Goal: Task Accomplishment & Management: Manage account settings

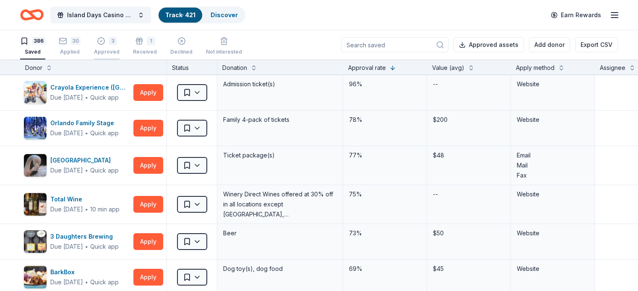
click at [119, 45] on div "3 Approved" at bounding box center [107, 46] width 26 height 18
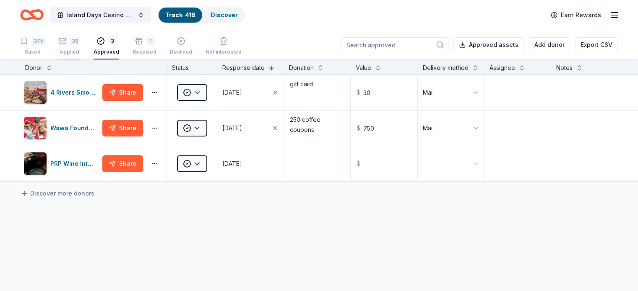
click at [80, 44] on div "38" at bounding box center [75, 41] width 10 height 8
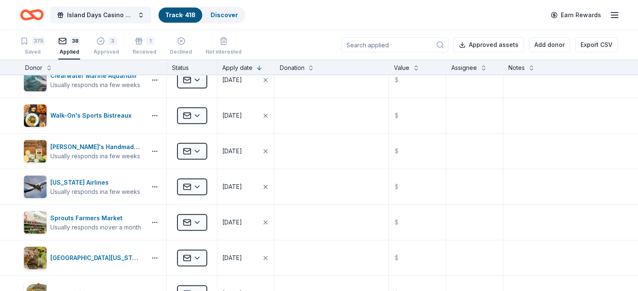
scroll to position [671, 0]
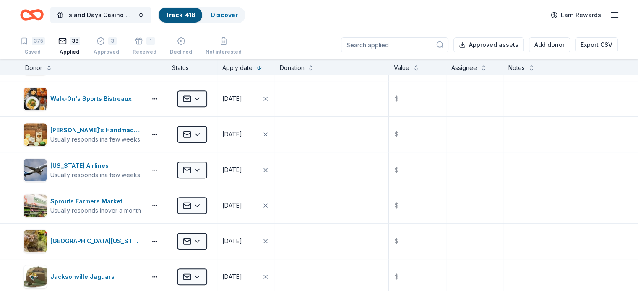
click at [364, 46] on input at bounding box center [394, 44] width 107 height 15
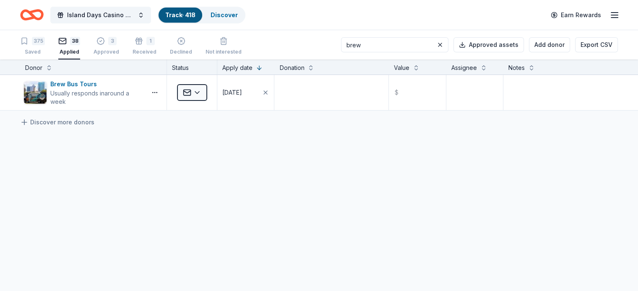
scroll to position [0, 0]
type input "brew"
click at [212, 91] on html "Island Days Casino Night Track · 418 Discover Earn Rewards 375 Saved 38 Applied…" at bounding box center [319, 145] width 638 height 291
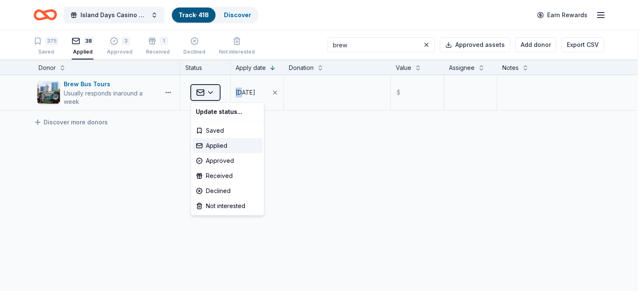
click at [212, 91] on html "Island Days Casino Night Track · 418 Discover Earn Rewards 375 Saved 38 Applied…" at bounding box center [322, 145] width 644 height 291
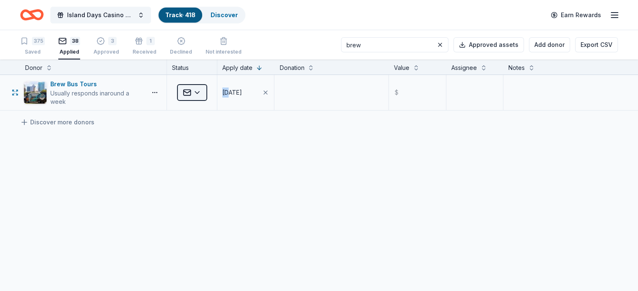
click at [212, 91] on html "Island Days Casino Night Track · 418 Discover Earn Rewards 375 Saved 38 Applied…" at bounding box center [319, 145] width 638 height 291
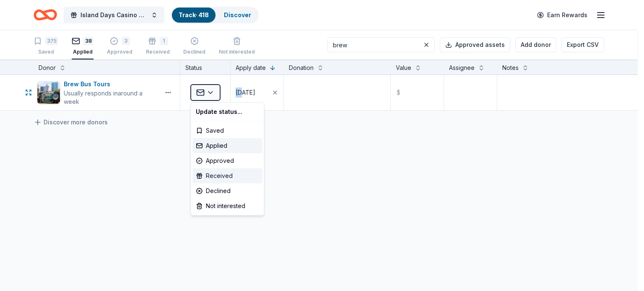
click at [221, 177] on div "Received" at bounding box center [227, 176] width 70 height 15
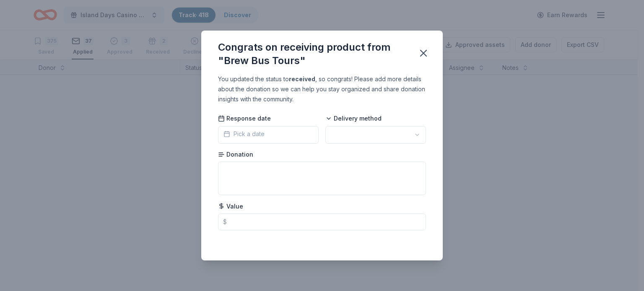
click at [260, 134] on span "Pick a date" at bounding box center [243, 134] width 41 height 10
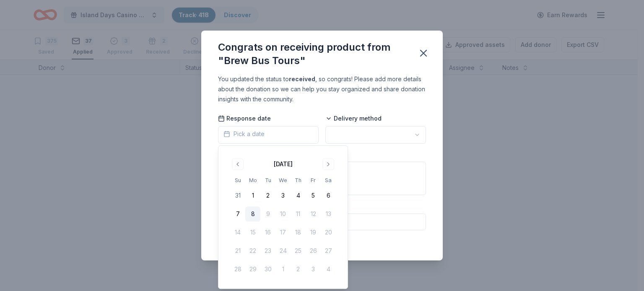
click at [251, 211] on button "8" at bounding box center [252, 214] width 15 height 15
click at [353, 134] on html "Island Days Casino Night Track · 418 Discover Earn Rewards 375 Saved 37 Applied…" at bounding box center [322, 145] width 644 height 291
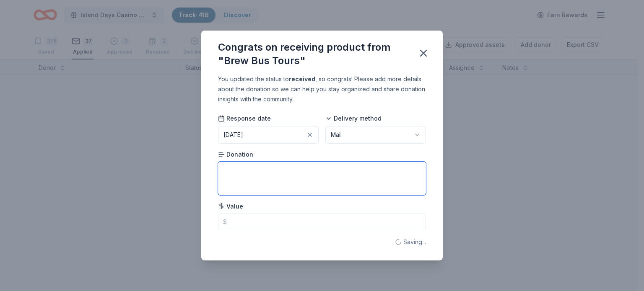
click at [261, 168] on textarea at bounding box center [322, 179] width 208 height 34
type textarea "4 tickets"
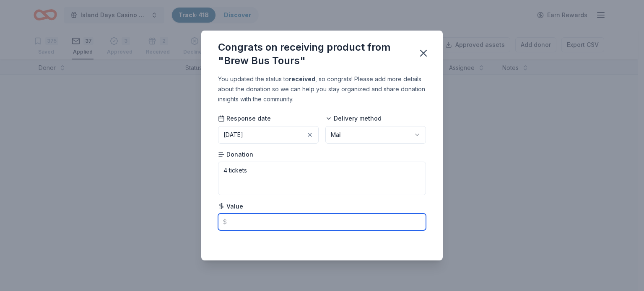
click at [248, 221] on input "text" at bounding box center [322, 222] width 208 height 17
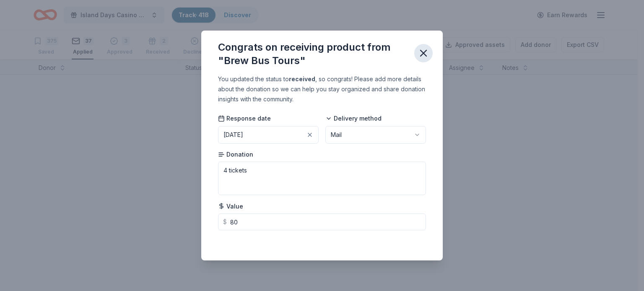
type input "80.00"
click at [423, 55] on icon "button" at bounding box center [424, 53] width 12 height 12
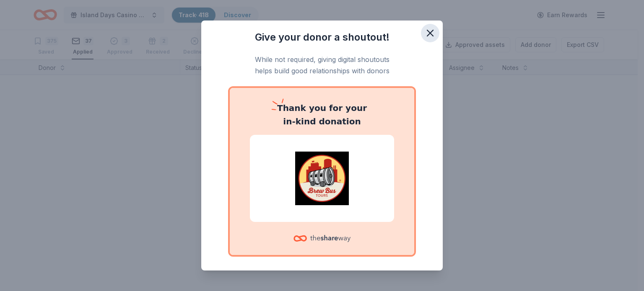
click at [427, 30] on icon "button" at bounding box center [430, 33] width 6 height 6
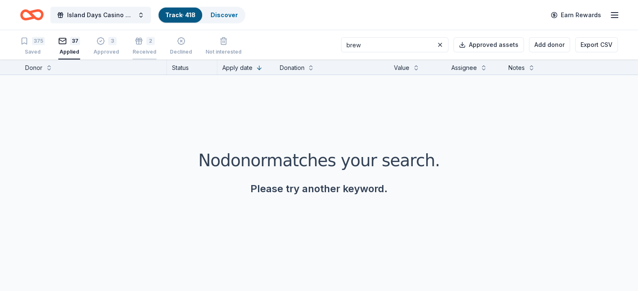
click at [156, 49] on div "Received" at bounding box center [144, 47] width 24 height 7
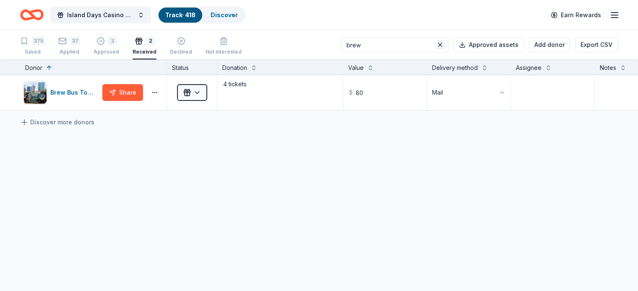
click at [435, 43] on button at bounding box center [440, 45] width 10 height 10
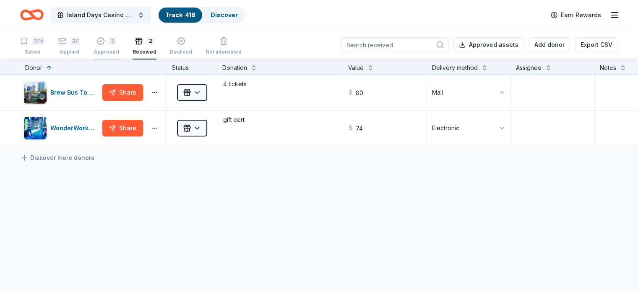
click at [119, 46] on div "3 Approved" at bounding box center [106, 46] width 26 height 18
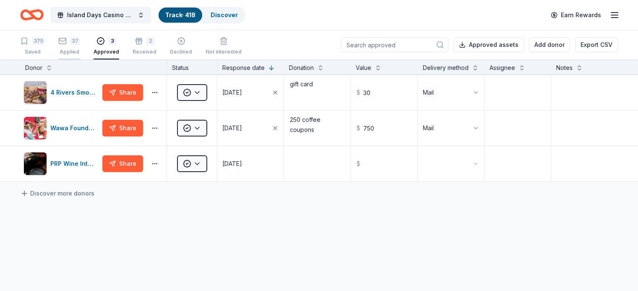
click at [80, 45] on div "37" at bounding box center [75, 41] width 10 height 8
